Goal: Task Accomplishment & Management: Complete application form

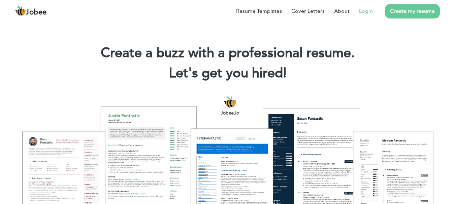
click at [363, 10] on link "Login" at bounding box center [366, 11] width 14 height 8
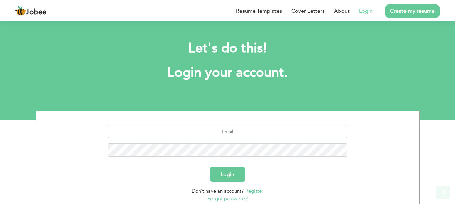
scroll to position [51, 0]
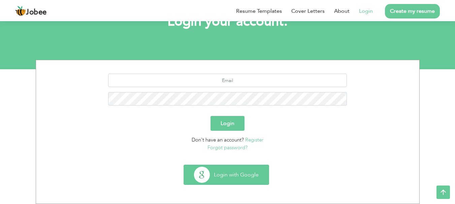
click at [232, 177] on button "Login with Google" at bounding box center [226, 175] width 85 height 20
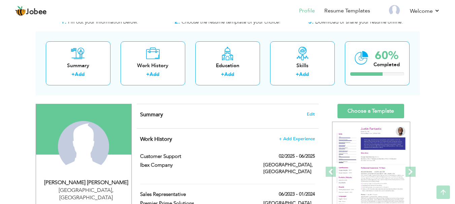
scroll to position [25, 0]
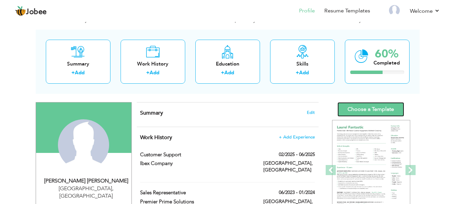
click at [369, 110] on link "Choose a Template" at bounding box center [370, 109] width 67 height 14
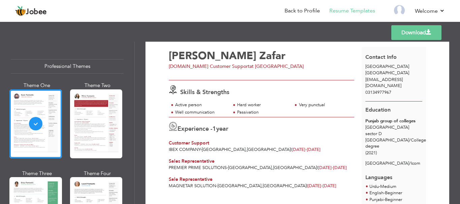
scroll to position [22, 0]
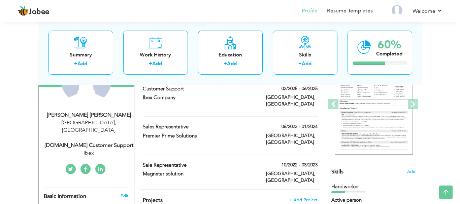
scroll to position [89, 0]
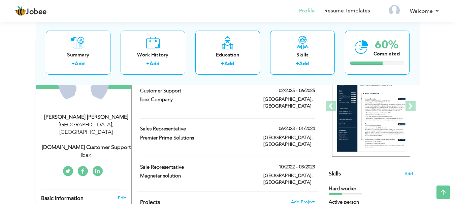
click at [117, 195] on div "Edit" at bounding box center [123, 198] width 16 height 6
type input "[PERSON_NAME]"
type input "Zafar"
type input "03134977967"
select select "number:166"
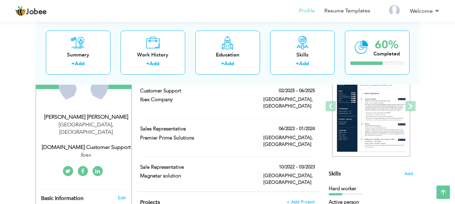
type input "[GEOGRAPHIC_DATA]"
select select "number:3"
type input "Ibex"
type input "[DOMAIN_NAME] Customer Support"
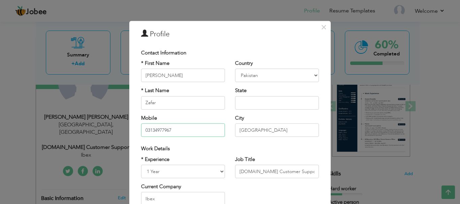
click at [205, 134] on input "03134977967" at bounding box center [183, 130] width 84 height 13
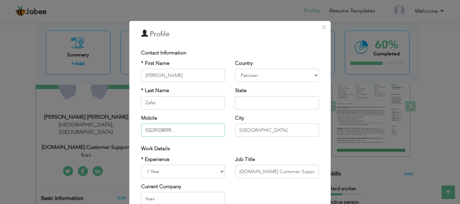
type input "03239338095"
click at [265, 107] on input "text" at bounding box center [277, 102] width 84 height 13
type input "[GEOGRAPHIC_DATA]"
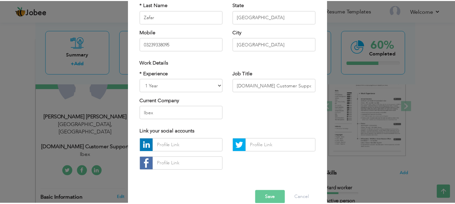
scroll to position [98, 0]
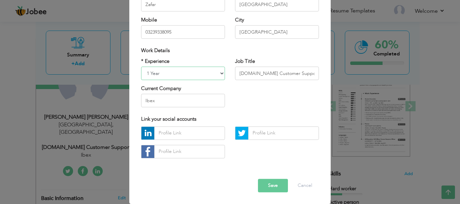
click at [150, 73] on select "Entry Level Less than 1 Year 1 Year 2 Years 3 Years 4 Years 5 Years 6 Years 7 Y…" at bounding box center [183, 73] width 84 height 13
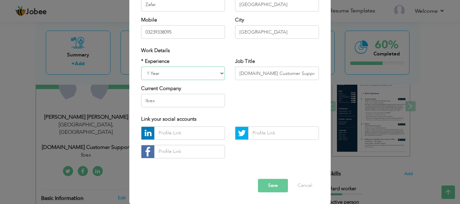
click at [141, 67] on select "Entry Level Less than 1 Year 1 Year 2 Years 3 Years 4 Years 5 Years 6 Years 7 Y…" at bounding box center [183, 73] width 84 height 13
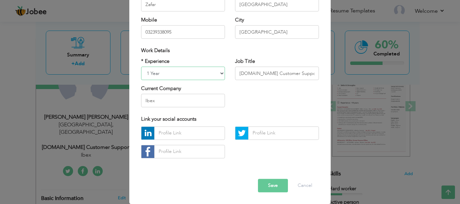
click at [150, 78] on select "Entry Level Less than 1 Year 1 Year 2 Years 3 Years 4 Years 5 Years 6 Years 7 Y…" at bounding box center [183, 73] width 84 height 13
select select "number:4"
click at [141, 67] on select "Entry Level Less than 1 Year 1 Year 2 Years 3 Years 4 Years 5 Years 6 Years 7 Y…" at bounding box center [183, 73] width 84 height 13
click at [268, 186] on button "Save" at bounding box center [273, 185] width 30 height 13
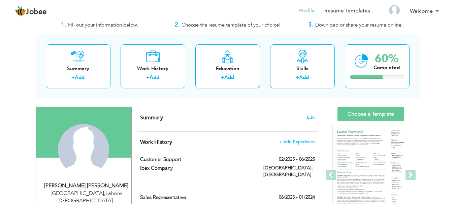
scroll to position [27, 0]
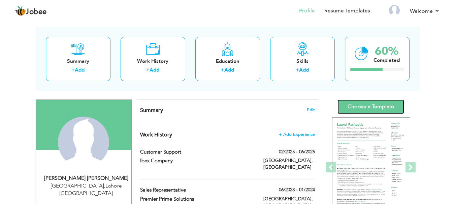
click at [366, 106] on link "Choose a Template" at bounding box center [370, 107] width 67 height 14
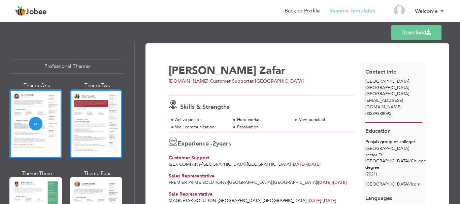
click at [98, 121] on div at bounding box center [96, 124] width 53 height 69
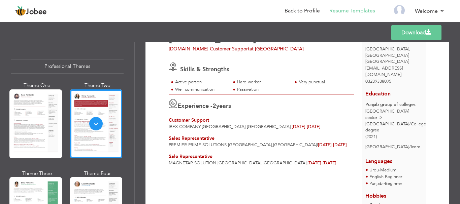
scroll to position [31, 0]
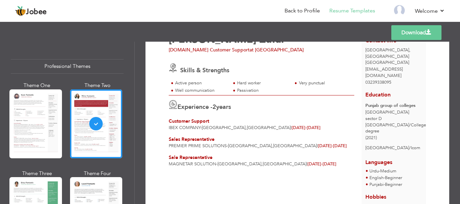
click at [258, 131] on div at bounding box center [261, 131] width 193 height 0
click at [324, 137] on div "Sales Representative" at bounding box center [262, 139] width 186 height 7
click at [297, 116] on div "Experience - 2 years Customer Support Ibex Company - Lahore , Pakistan | Feb 20…" at bounding box center [261, 113] width 193 height 36
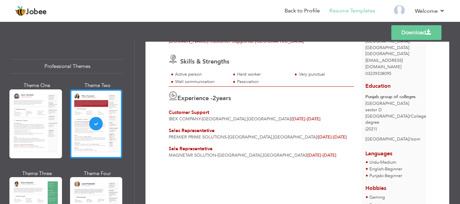
scroll to position [53, 0]
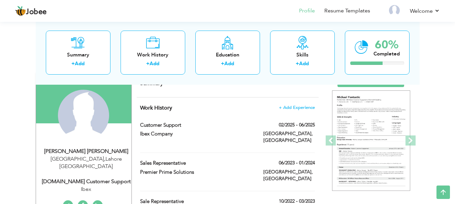
scroll to position [49, 0]
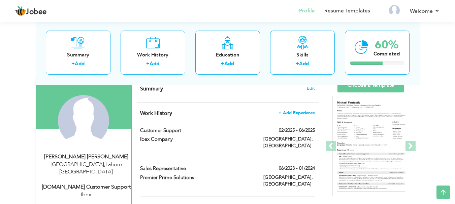
click at [285, 115] on span "+ Add Experience" at bounding box center [297, 113] width 36 height 5
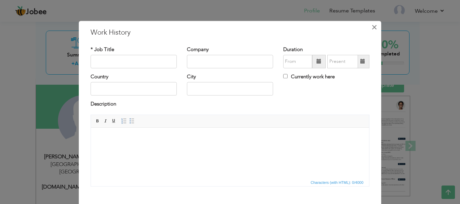
click at [373, 31] on span "×" at bounding box center [374, 27] width 6 height 12
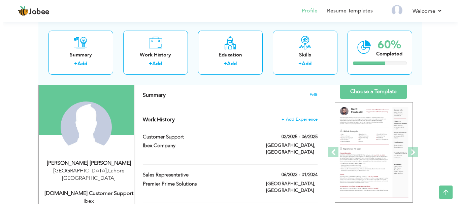
scroll to position [43, 0]
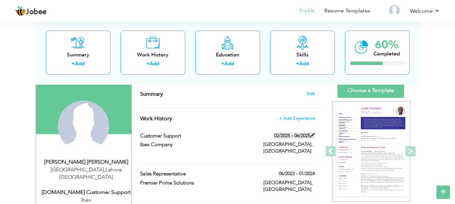
click at [311, 135] on span at bounding box center [312, 135] width 5 height 5
type input "Customer Support"
type input "Ibex Company"
type input "02/2025"
type input "06/2025"
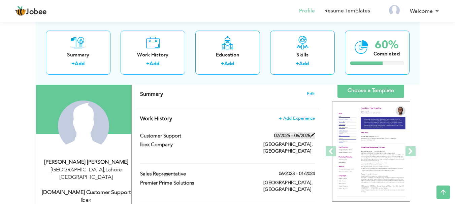
type input "[GEOGRAPHIC_DATA]"
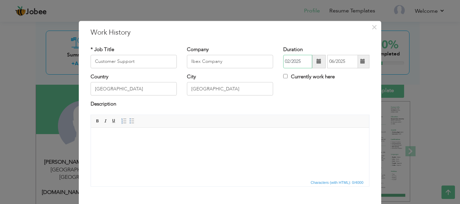
click at [305, 63] on input "02/2025" at bounding box center [297, 61] width 29 height 13
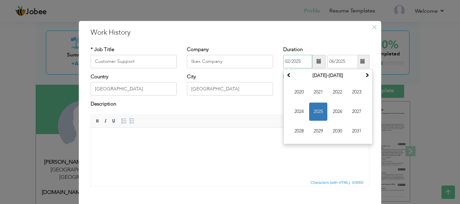
click at [312, 110] on span "2025" at bounding box center [318, 112] width 18 height 18
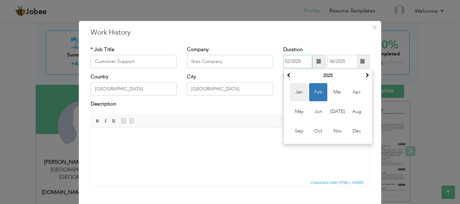
click at [297, 95] on span "Jan" at bounding box center [299, 92] width 18 height 18
type input "01/2025"
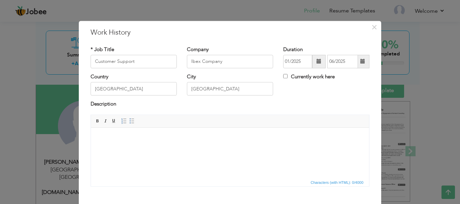
click at [362, 65] on span at bounding box center [362, 61] width 13 height 13
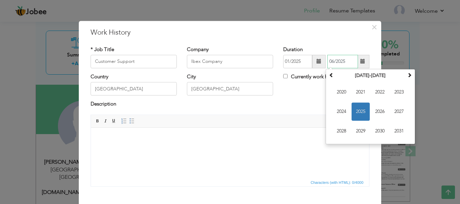
click at [361, 111] on span "2025" at bounding box center [361, 112] width 18 height 18
click at [392, 96] on span "Apr" at bounding box center [399, 92] width 18 height 18
type input "04/2025"
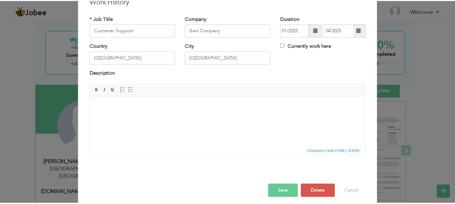
scroll to position [37, 0]
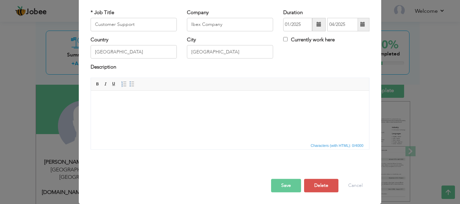
click at [282, 182] on button "Save" at bounding box center [286, 185] width 30 height 13
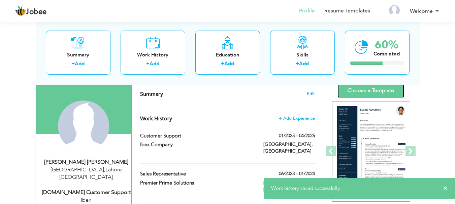
click at [359, 89] on link "Choose a Template" at bounding box center [370, 91] width 67 height 14
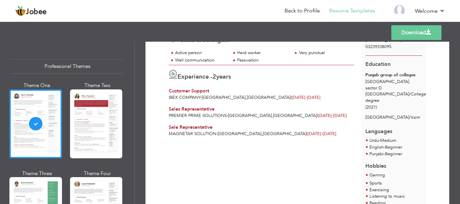
scroll to position [59, 0]
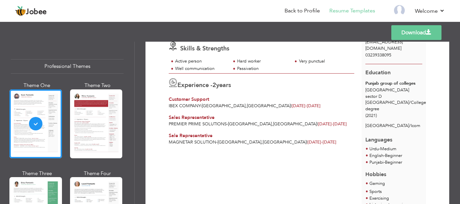
click at [410, 27] on link "Download" at bounding box center [416, 32] width 50 height 15
